Goal: Use online tool/utility: Utilize a website feature to perform a specific function

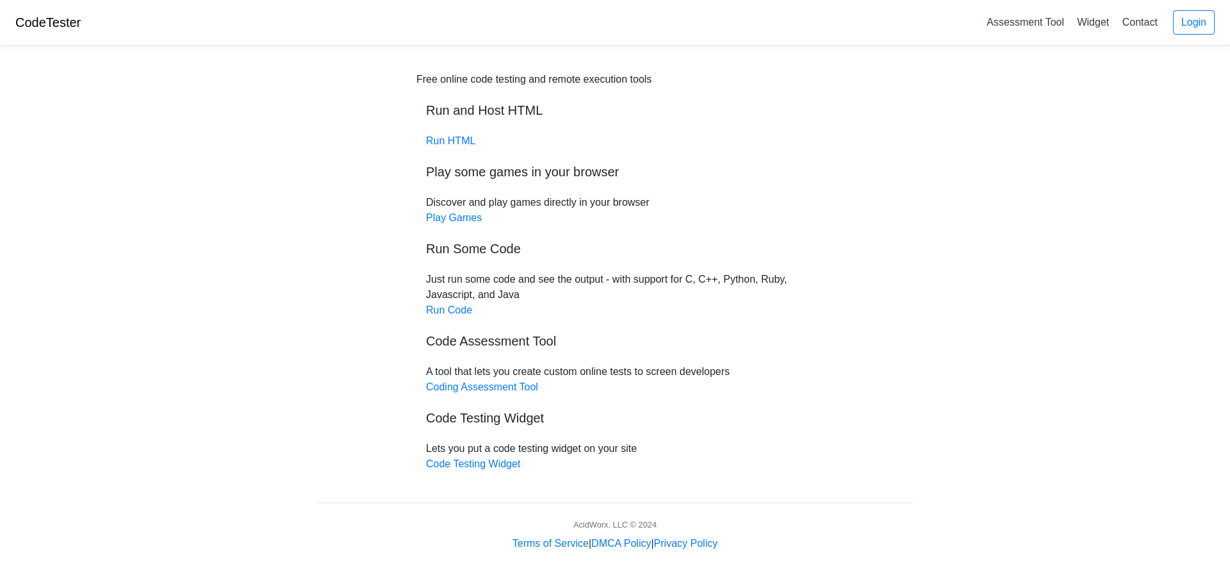
click at [453, 302] on div "Free online code testing and remote execution tools Run and Host HTML Run HTML …" at bounding box center [614, 272] width 397 height 400
click at [446, 318] on div "Free online code testing and remote execution tools Run and Host HTML Run HTML …" at bounding box center [614, 272] width 397 height 400
click at [448, 313] on link "Run Code" at bounding box center [449, 309] width 46 height 11
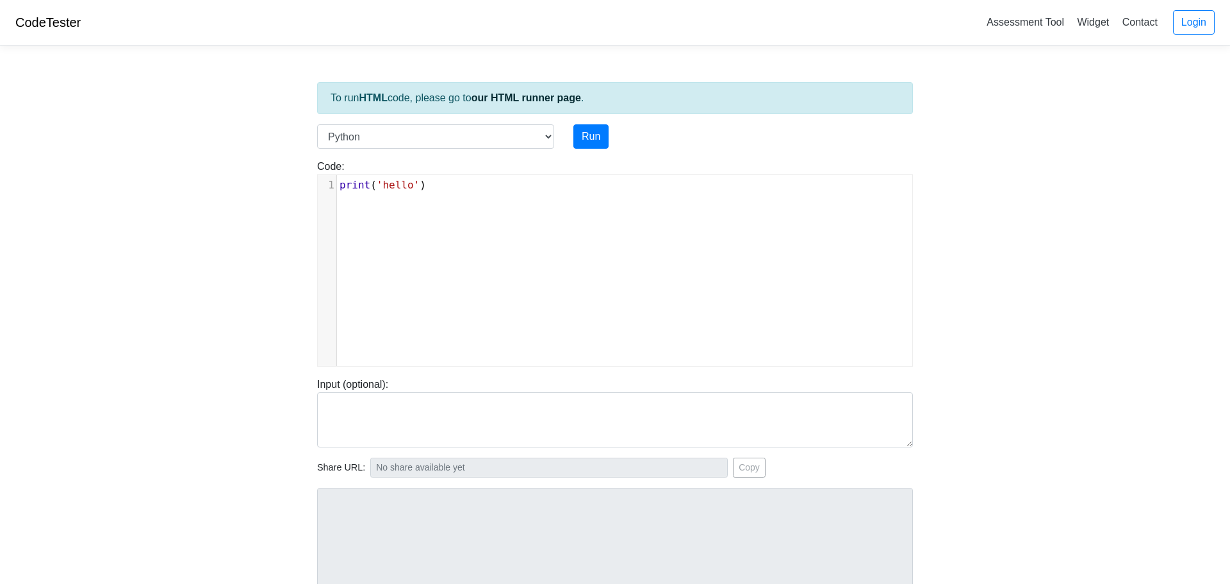
scroll to position [5, 0]
drag, startPoint x: 455, startPoint y: 187, endPoint x: 363, endPoint y: 195, distance: 91.9
click at [363, 195] on div "xxxxxxxxxx 1 print ( 'hello' )" at bounding box center [624, 185] width 575 height 21
type textarea "print('hello')"
drag, startPoint x: 433, startPoint y: 185, endPoint x: 318, endPoint y: 186, distance: 114.7
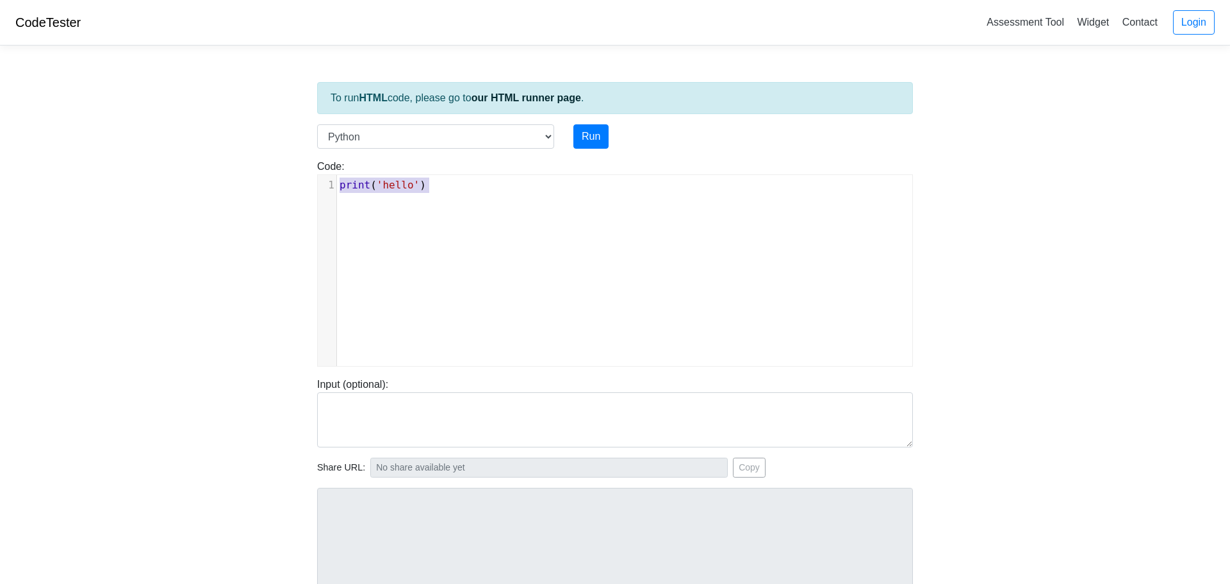
click at [337, 186] on div "1 print ( 'hello' )" at bounding box center [624, 184] width 575 height 15
type textarea "v"
paste textarea
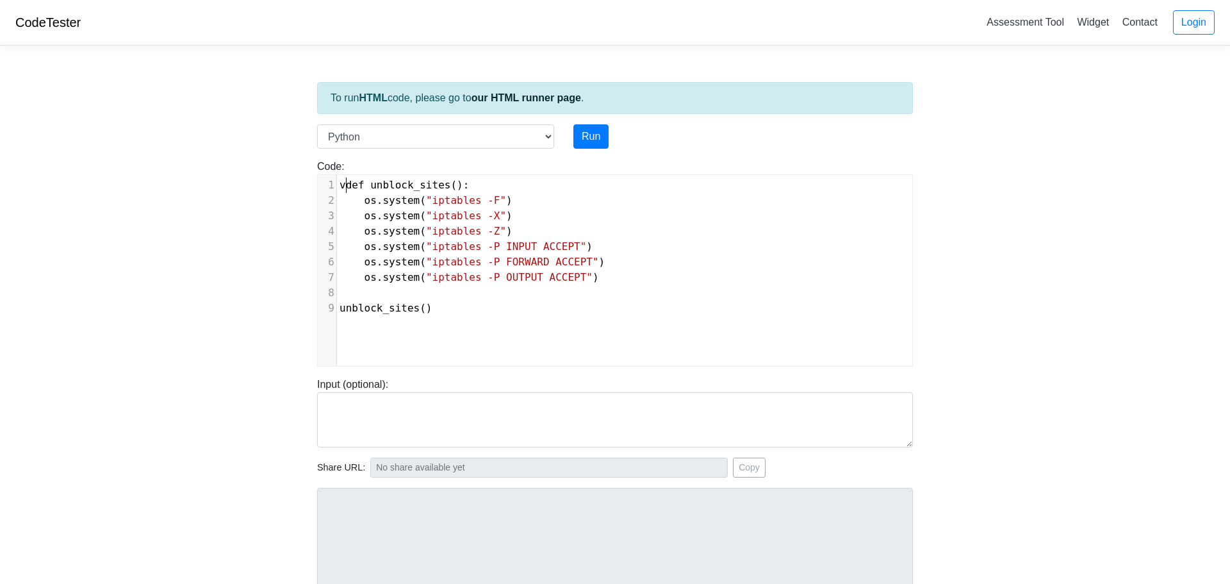
click at [345, 187] on span "vdef" at bounding box center [352, 185] width 25 height 12
click at [555, 139] on div "Language C C++ Go Java Javascript Python Ruby" at bounding box center [436, 136] width 256 height 24
click at [544, 136] on select "C C++ Go Java Javascript Python Ruby" at bounding box center [435, 136] width 237 height 24
click at [544, 135] on select "C C++ Go Java Javascript Python Ruby" at bounding box center [435, 136] width 237 height 24
click at [582, 141] on button "Run" at bounding box center [590, 136] width 35 height 24
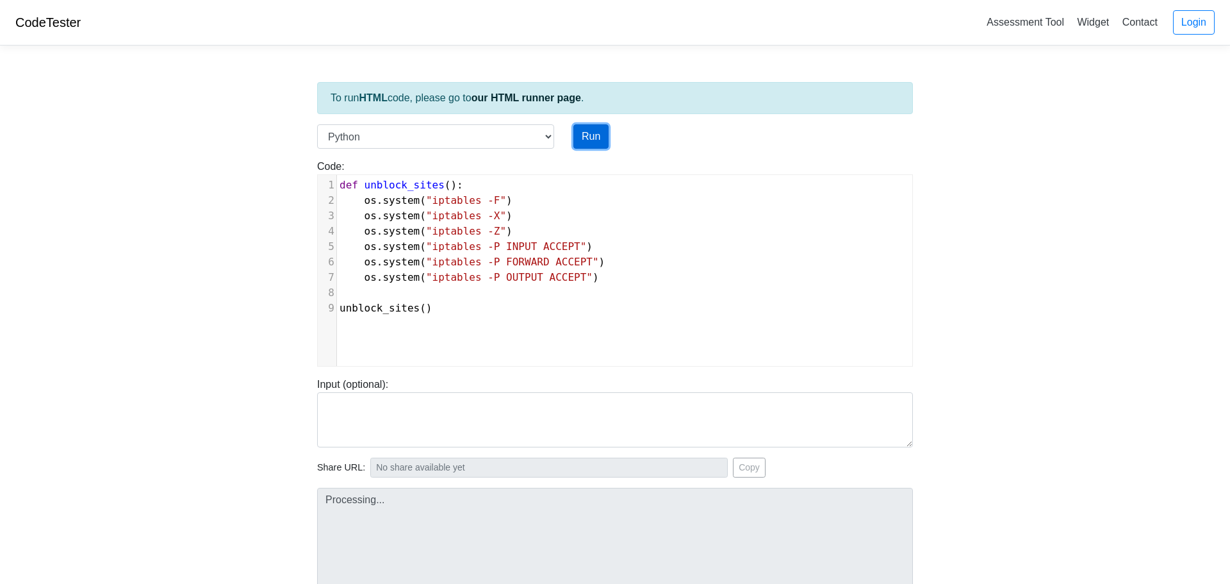
type input "[URL][DOMAIN_NAME]"
type textarea "Submission status: Runtime Error (NZEC) Stderr: Traceback (most recent call las…"
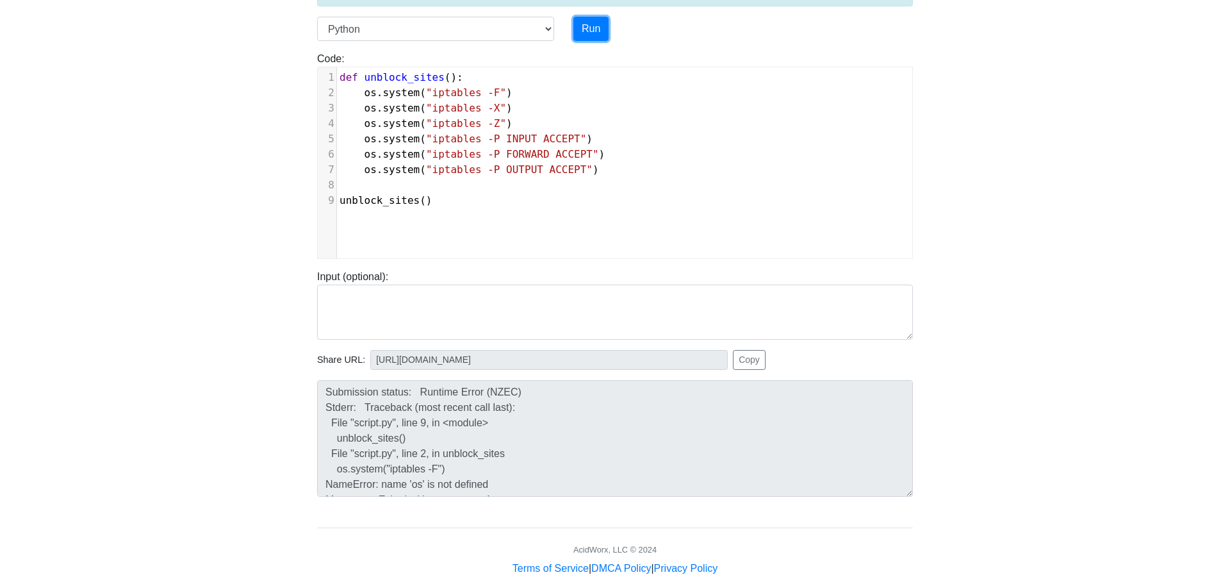
scroll to position [0, 0]
